Goal: Transaction & Acquisition: Purchase product/service

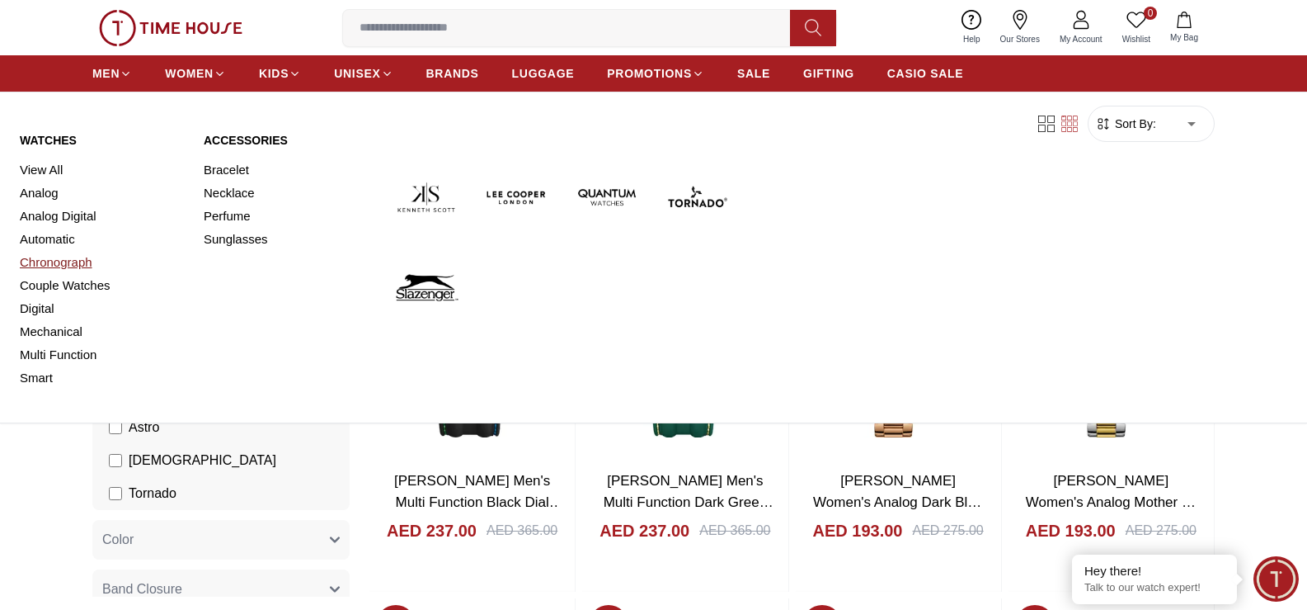
click at [78, 260] on link "Chronograph" at bounding box center [102, 262] width 164 height 23
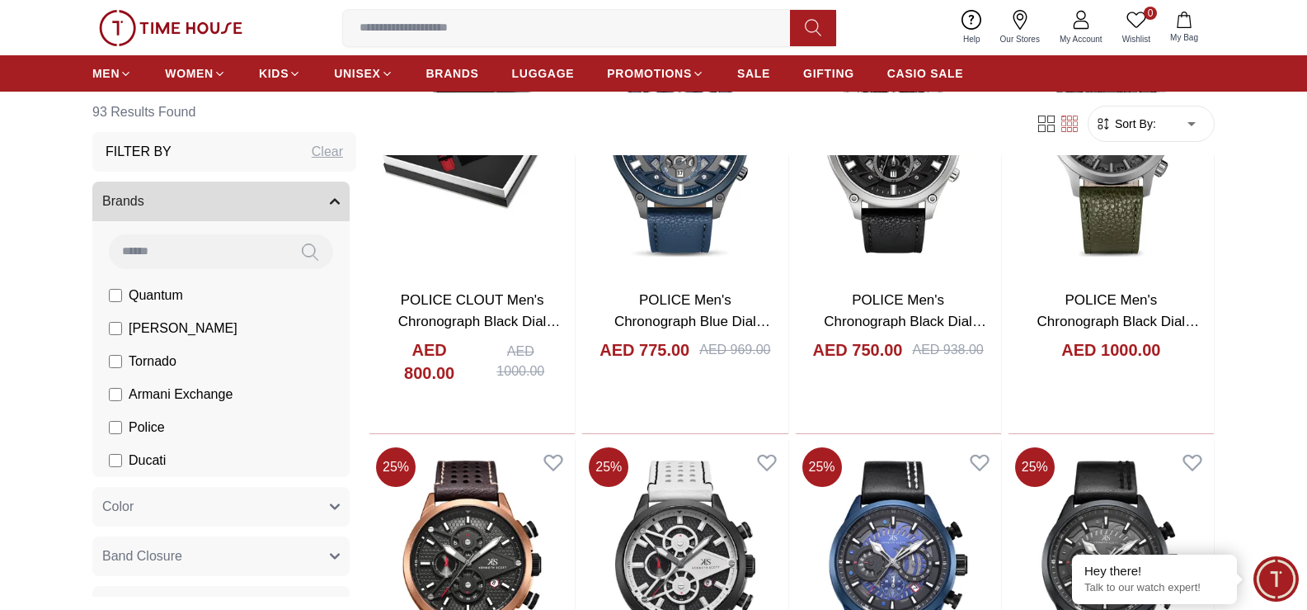
scroll to position [1814, 0]
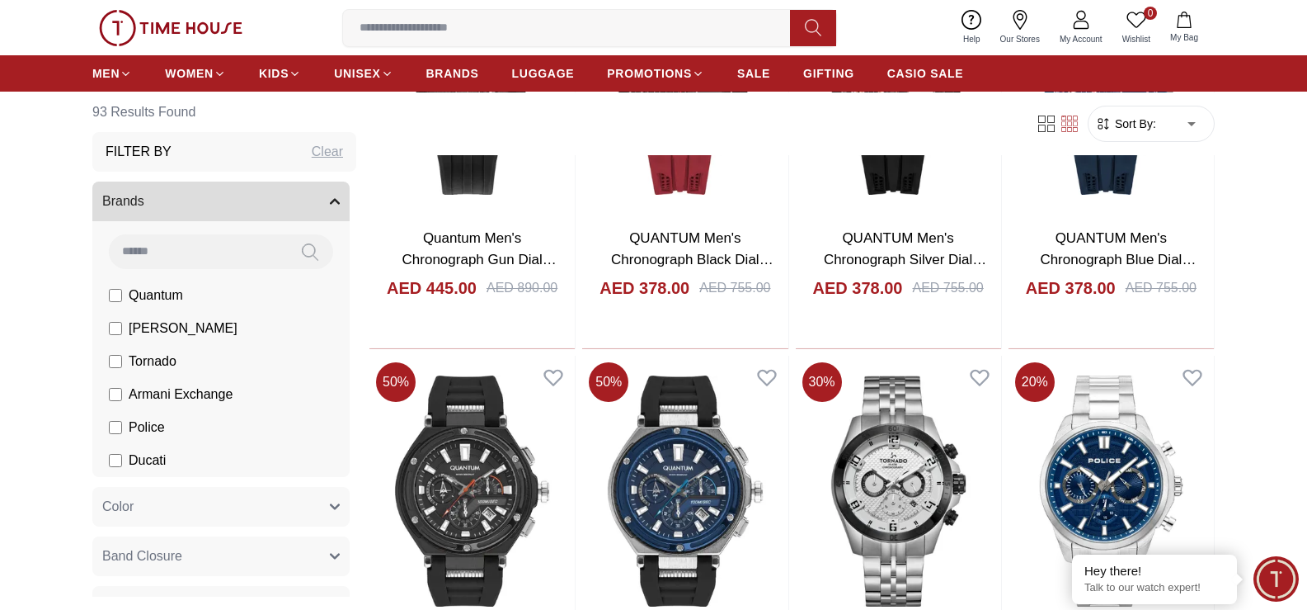
scroll to position [2639, 0]
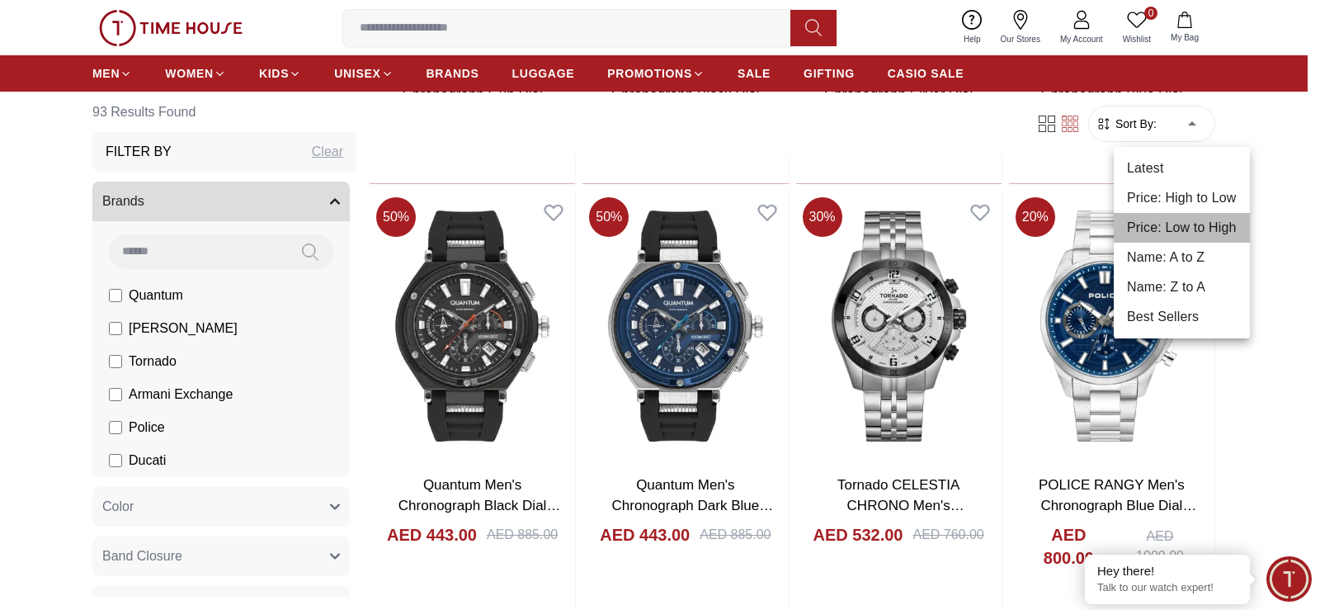
click at [1198, 226] on li "Price: Low to High" at bounding box center [1181, 228] width 136 height 30
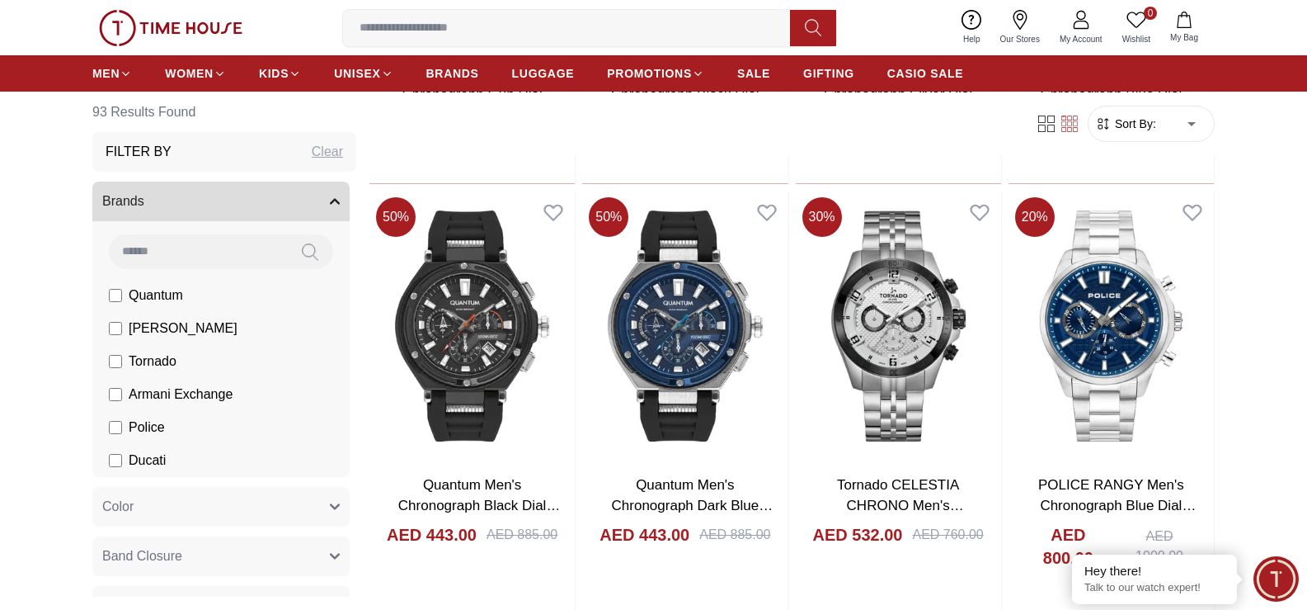
type input "*"
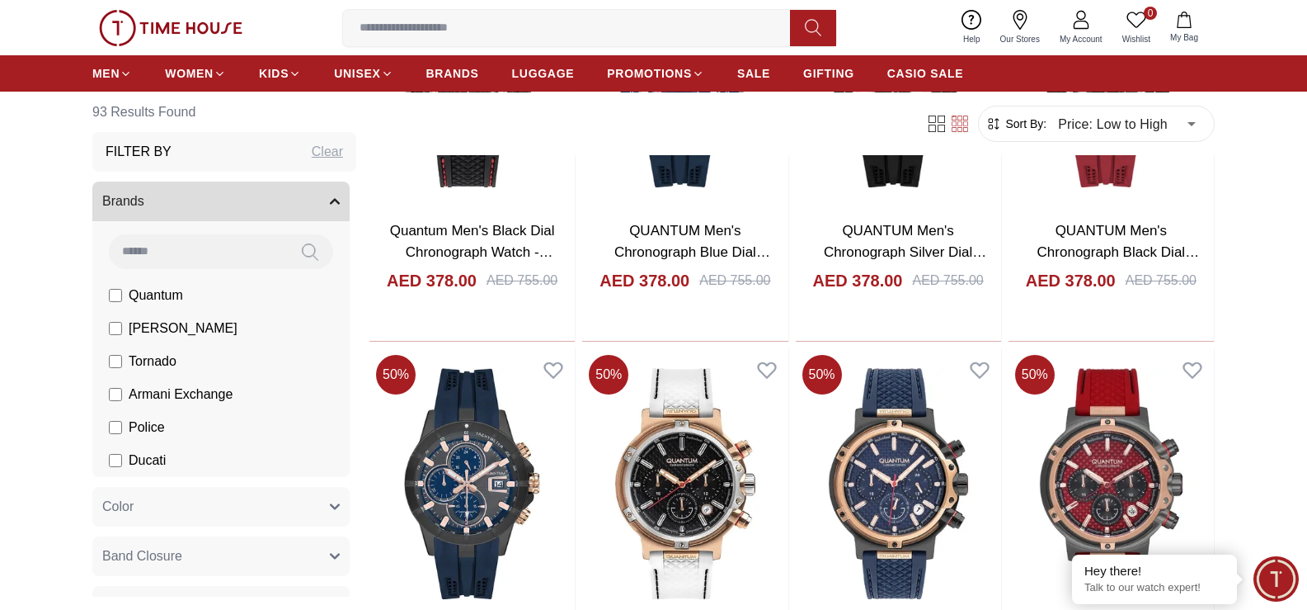
scroll to position [1650, 0]
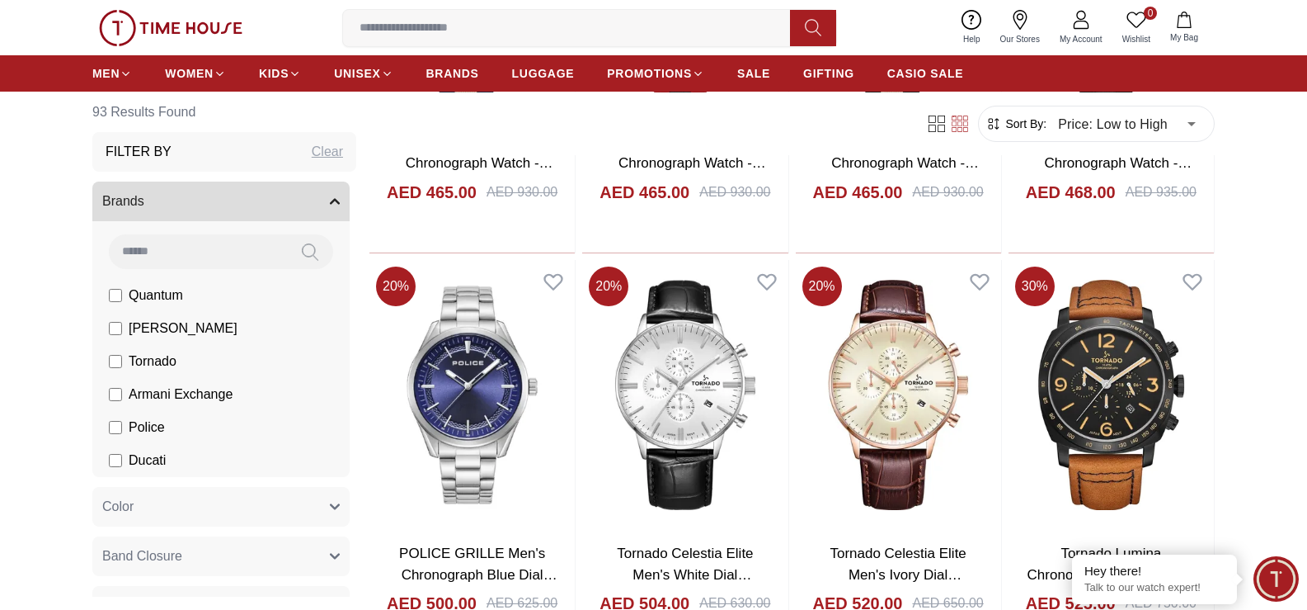
scroll to position [3959, 0]
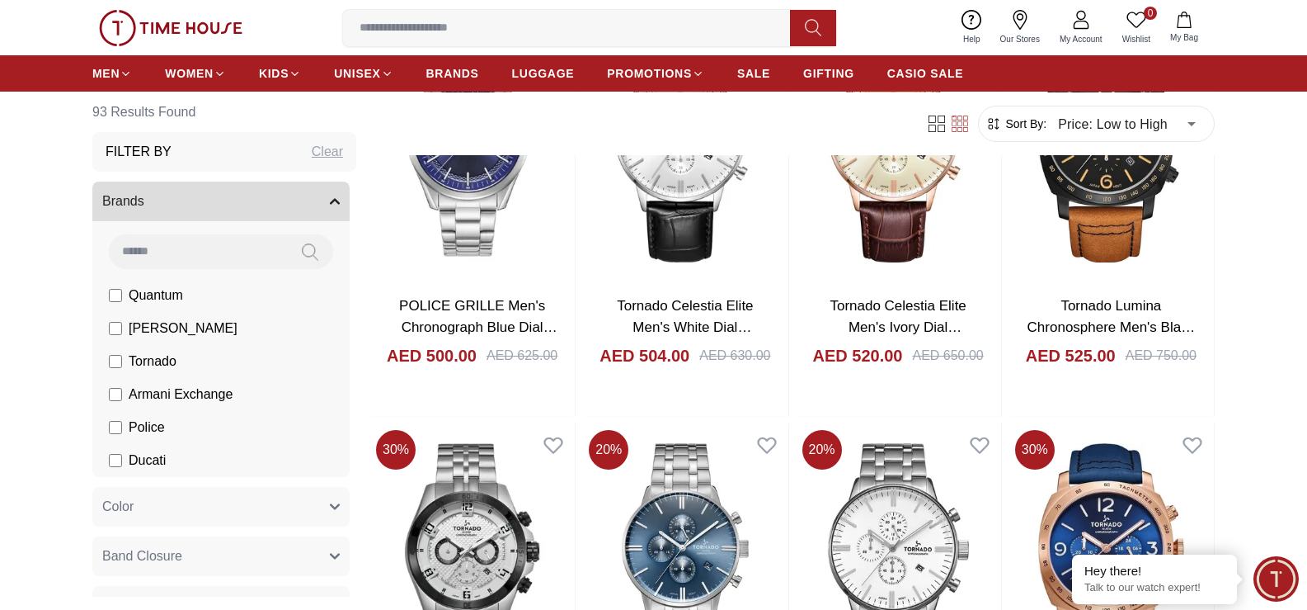
scroll to position [3711, 0]
